Goal: Find specific page/section: Find specific page/section

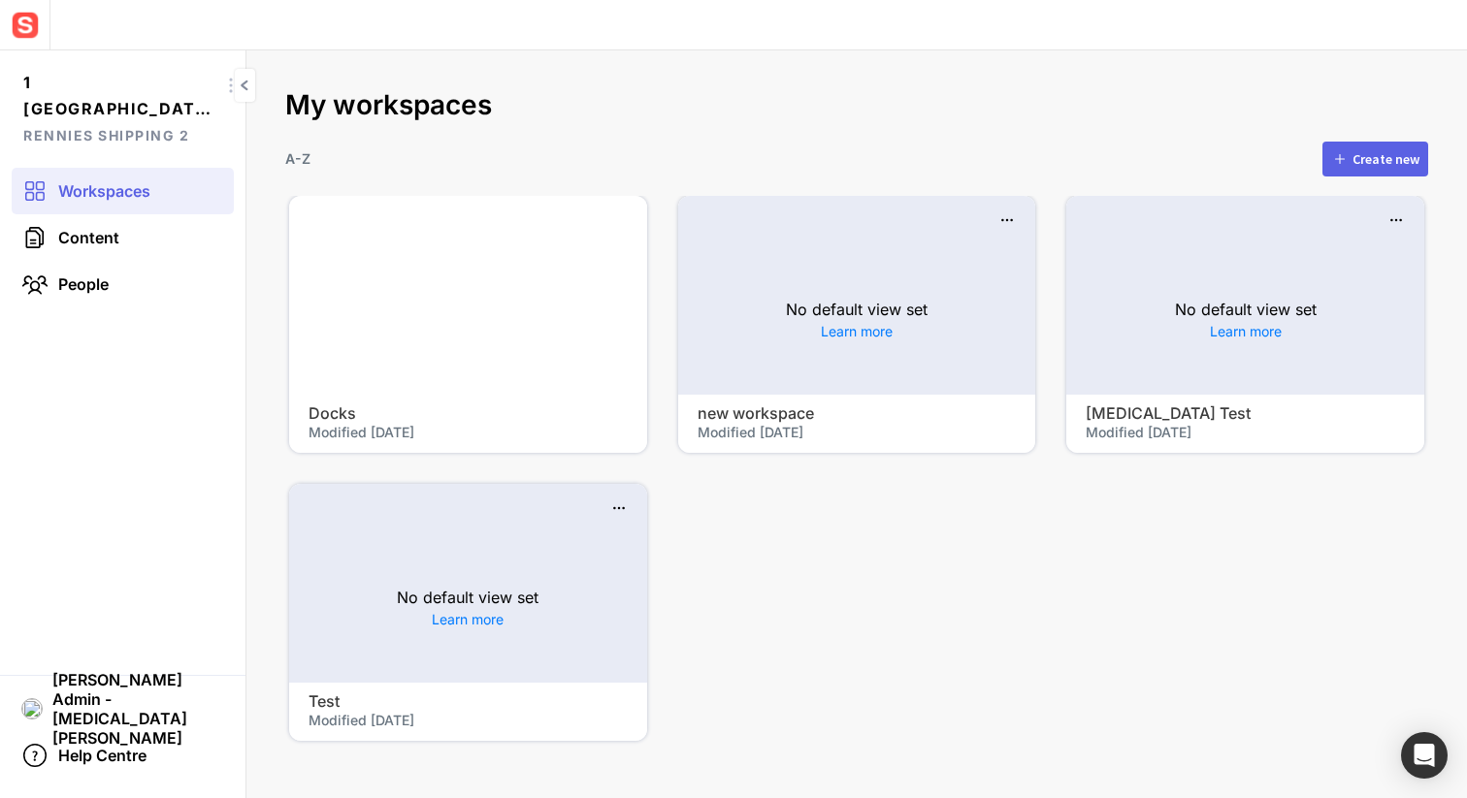
click at [764, 686] on mat-grid-list "Docks Modified [DATE] No default view set Learn more new workspace Modified [DA…" at bounding box center [856, 468] width 1135 height 545
